Goal: Complete application form: Complete application form

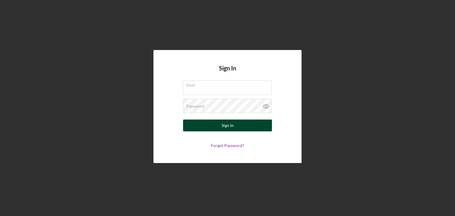
type input "[PERSON_NAME][EMAIL_ADDRESS][PERSON_NAME][DOMAIN_NAME]"
click at [239, 127] on button "Sign In" at bounding box center [227, 126] width 89 height 12
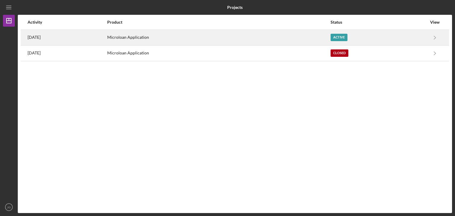
click at [189, 39] on div "Microloan Application" at bounding box center [218, 37] width 223 height 15
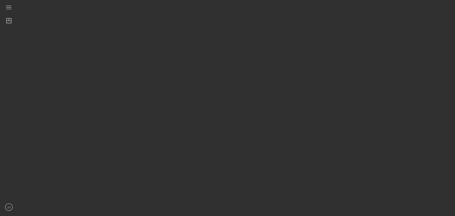
click at [189, 39] on div at bounding box center [235, 106] width 434 height 213
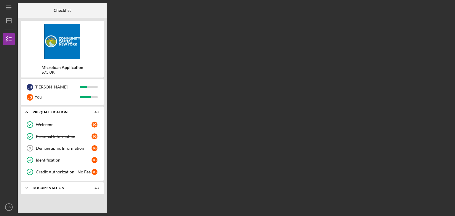
click at [105, 69] on div "Microloan Application $75.0K J H [PERSON_NAME] You Icon/Expander Prequalificati…" at bounding box center [62, 115] width 89 height 195
click at [81, 147] on div "Demographic Information" at bounding box center [64, 148] width 56 height 5
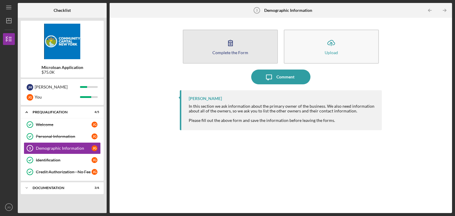
click at [235, 43] on icon "button" at bounding box center [230, 43] width 15 height 15
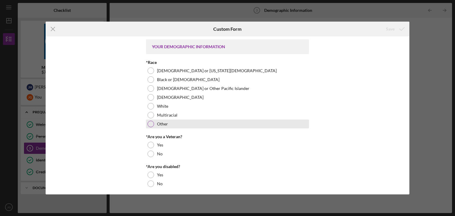
click at [153, 126] on div "Other" at bounding box center [227, 124] width 163 height 9
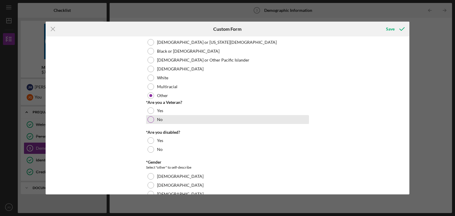
scroll to position [30, 0]
click at [149, 120] on div at bounding box center [151, 118] width 7 height 7
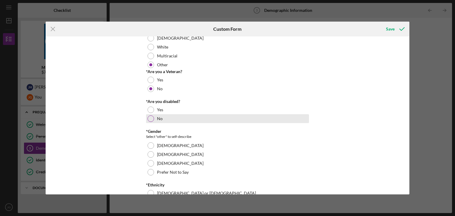
click at [148, 121] on div at bounding box center [151, 119] width 7 height 7
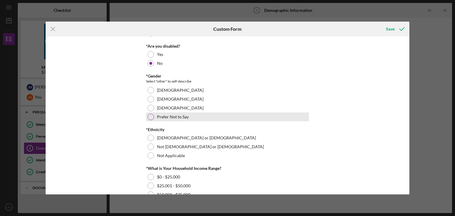
scroll to position [118, 0]
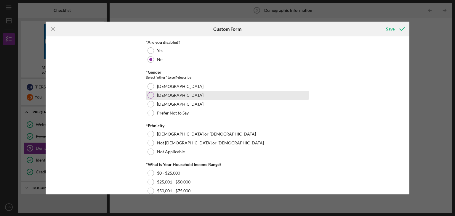
drag, startPoint x: 150, startPoint y: 94, endPoint x: 180, endPoint y: 105, distance: 31.5
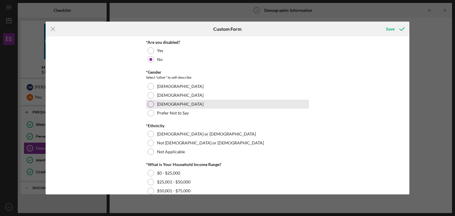
click at [150, 94] on div at bounding box center [151, 95] width 7 height 7
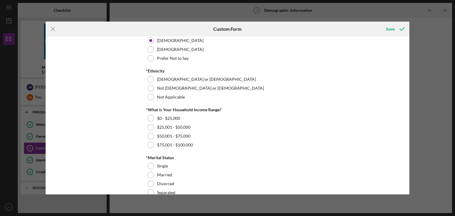
scroll to position [178, 0]
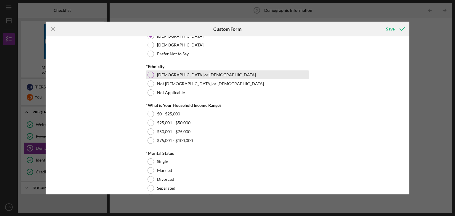
click at [152, 76] on div at bounding box center [151, 75] width 7 height 7
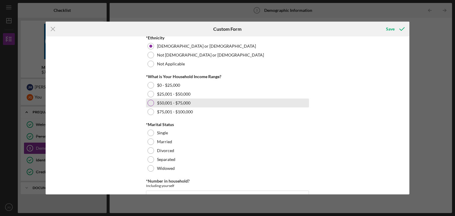
scroll to position [207, 0]
click at [151, 103] on div at bounding box center [151, 102] width 7 height 7
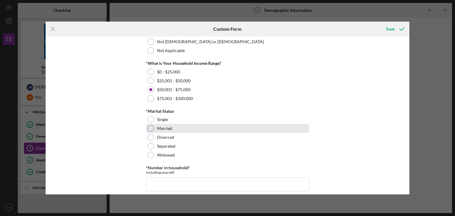
scroll to position [237, 0]
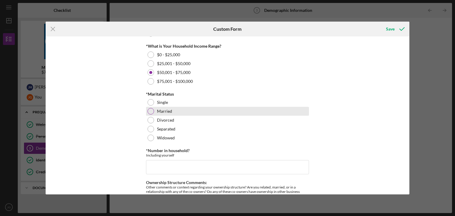
drag, startPoint x: 153, startPoint y: 105, endPoint x: 189, endPoint y: 108, distance: 36.3
click at [153, 105] on div "Single" at bounding box center [227, 102] width 163 height 9
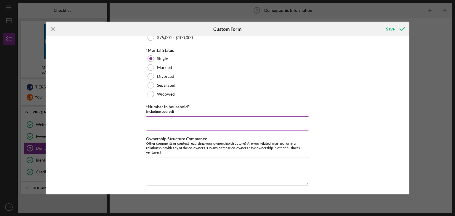
scroll to position [282, 0]
click at [175, 121] on input "*Number in household?" at bounding box center [227, 123] width 163 height 14
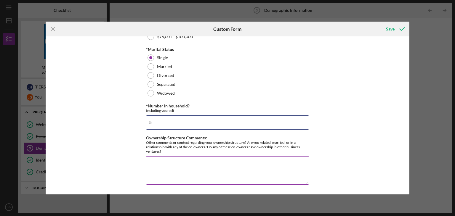
type input "5"
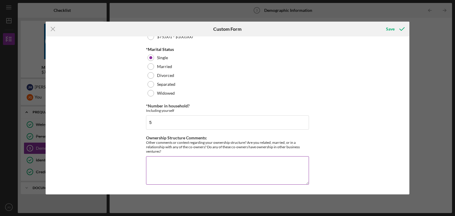
click at [258, 163] on textarea "Ownership Structure Comments:" at bounding box center [227, 170] width 163 height 28
type textarea "no"
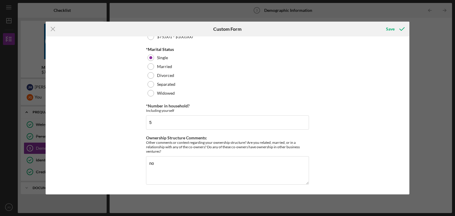
click at [361, 144] on div "YOUR DEMOGRAPHIC INFORMATION *Race [DEMOGRAPHIC_DATA] or [US_STATE][DEMOGRAPHIC…" at bounding box center [228, 115] width 364 height 158
click at [401, 28] on icon "submit" at bounding box center [402, 29] width 15 height 15
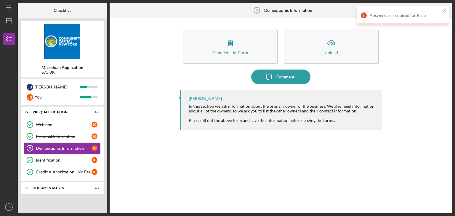
click at [384, 16] on div "Answers are required for Race" at bounding box center [405, 15] width 71 height 5
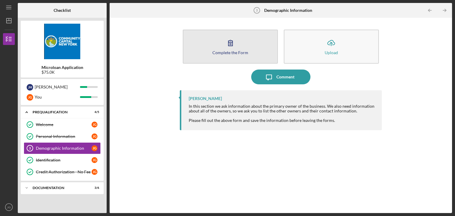
click at [243, 47] on button "Complete the Form Form" at bounding box center [230, 47] width 95 height 34
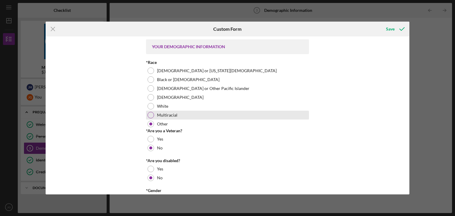
click at [153, 115] on div "Multiracial" at bounding box center [227, 115] width 163 height 9
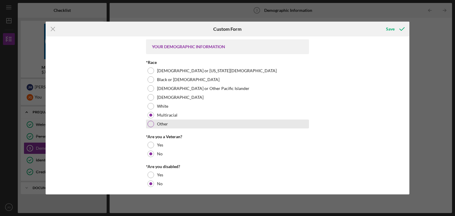
click at [149, 122] on div at bounding box center [151, 124] width 7 height 7
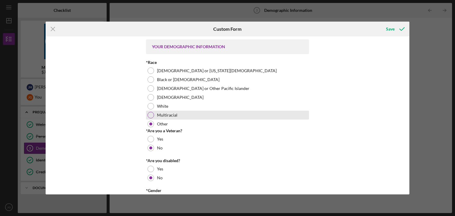
click at [150, 114] on div at bounding box center [151, 115] width 7 height 7
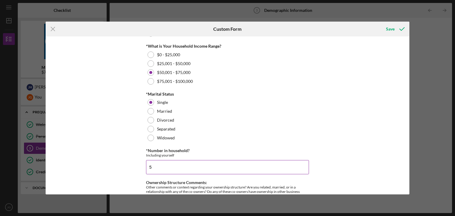
scroll to position [288, 0]
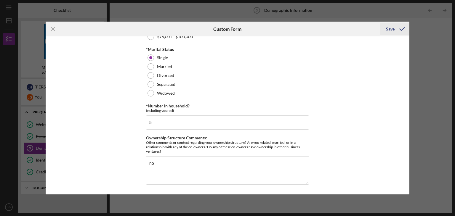
click at [393, 31] on div "Save" at bounding box center [390, 29] width 9 height 12
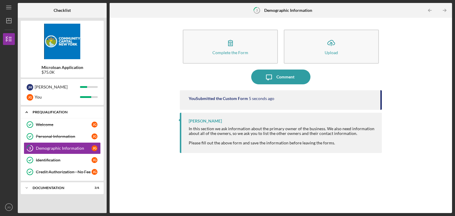
click at [31, 111] on icon "Icon/Expander" at bounding box center [27, 112] width 12 height 12
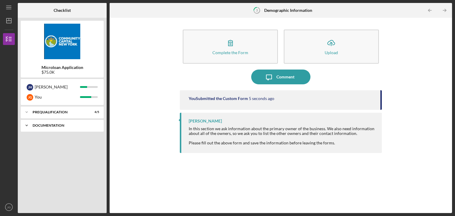
click at [41, 130] on div "Icon/Expander Documentation 3 / 6" at bounding box center [62, 126] width 83 height 12
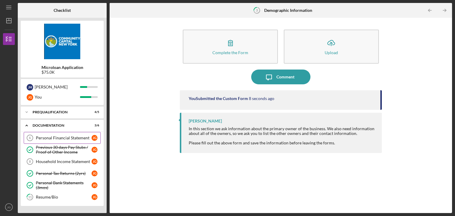
click at [78, 139] on div "Personal Financial Statement" at bounding box center [64, 138] width 56 height 5
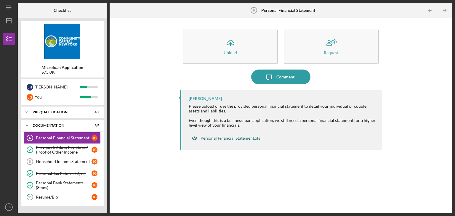
click at [230, 139] on div "Personal Financial Statement.xls" at bounding box center [231, 138] width 60 height 5
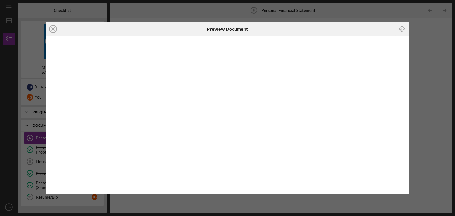
click at [439, 134] on div "Icon/Close Preview Document Icon/Download" at bounding box center [227, 108] width 455 height 216
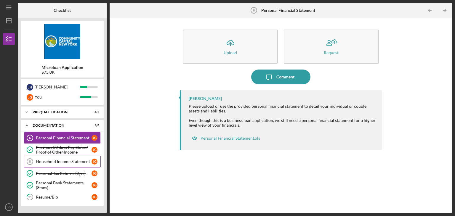
click at [72, 164] on div "Household Income Statement" at bounding box center [64, 161] width 56 height 5
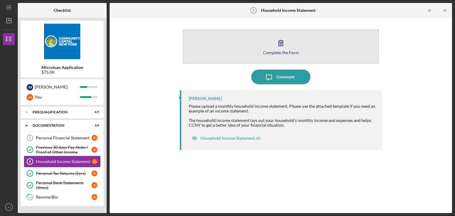
click at [286, 48] on icon "button" at bounding box center [280, 43] width 15 height 15
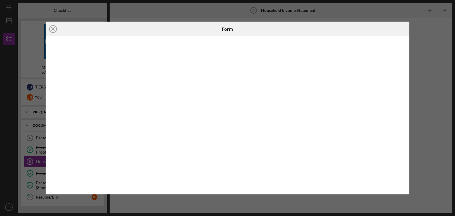
click at [449, 56] on div "Icon/Close Form" at bounding box center [227, 108] width 455 height 216
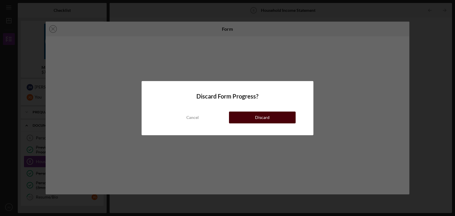
click at [262, 118] on div "Discard" at bounding box center [262, 118] width 15 height 12
